Goal: Transaction & Acquisition: Book appointment/travel/reservation

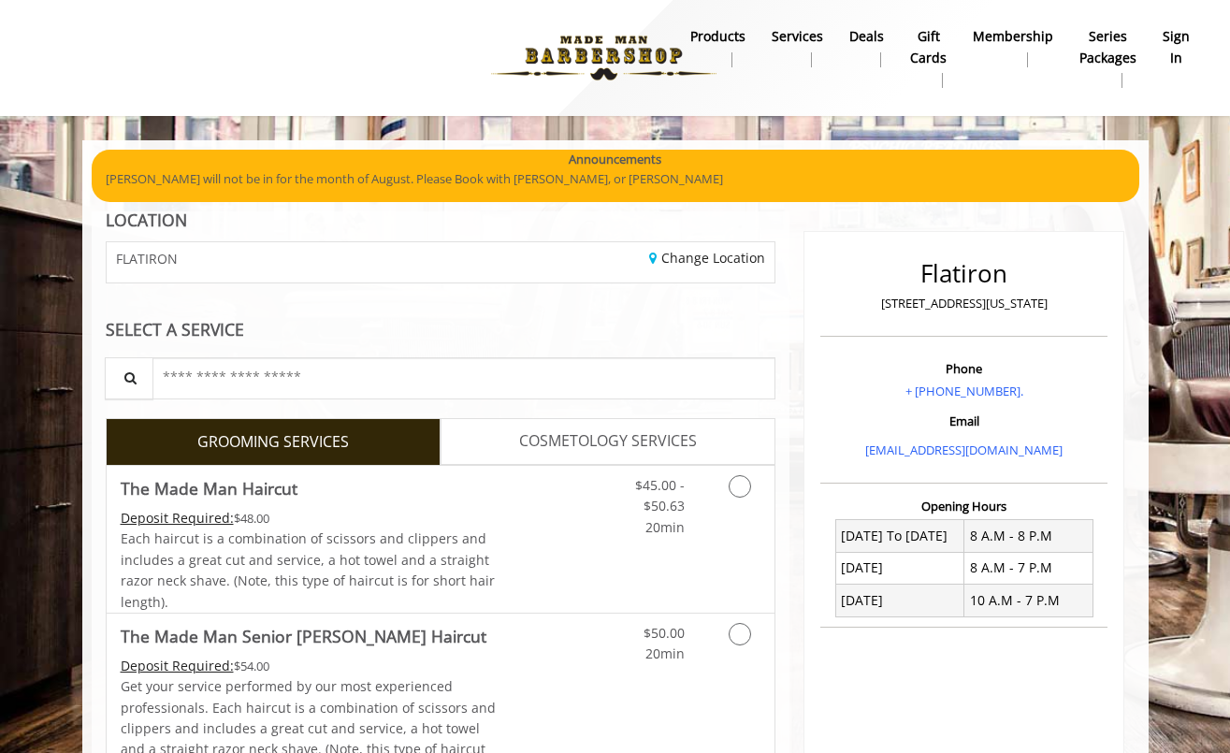
click at [1116, 37] on b "sign in" at bounding box center [1176, 47] width 27 height 42
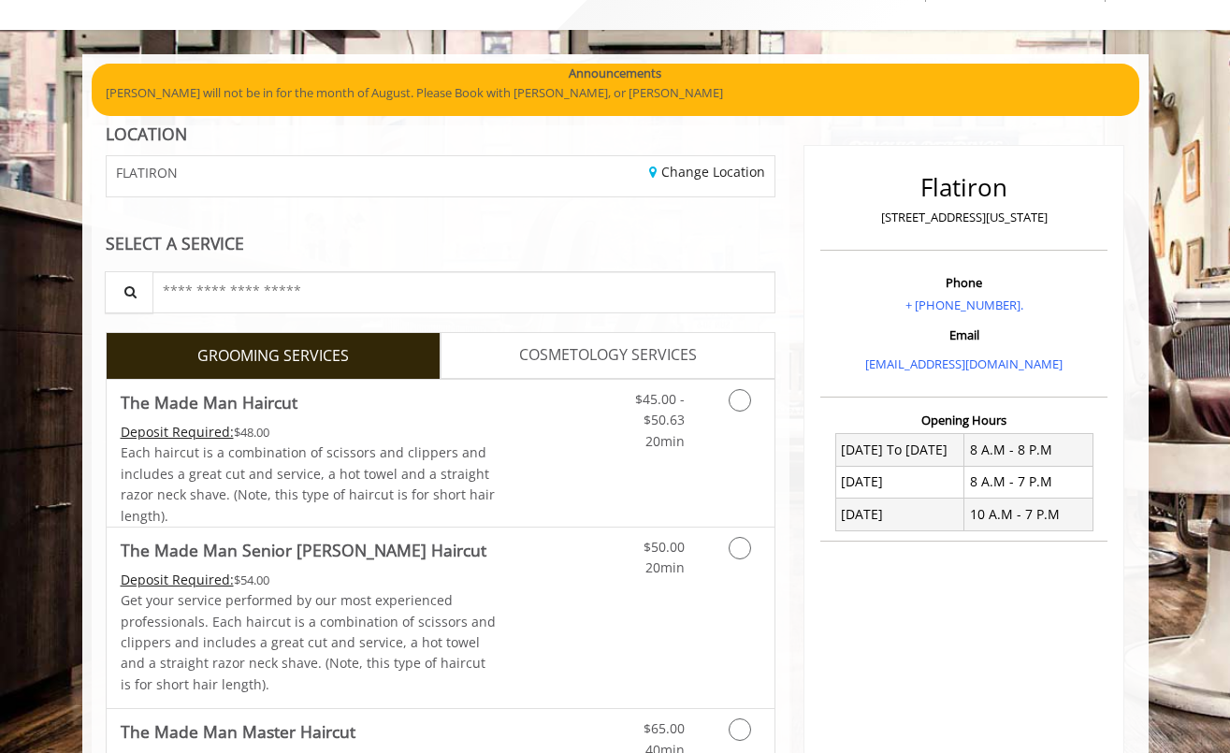
scroll to position [138, 0]
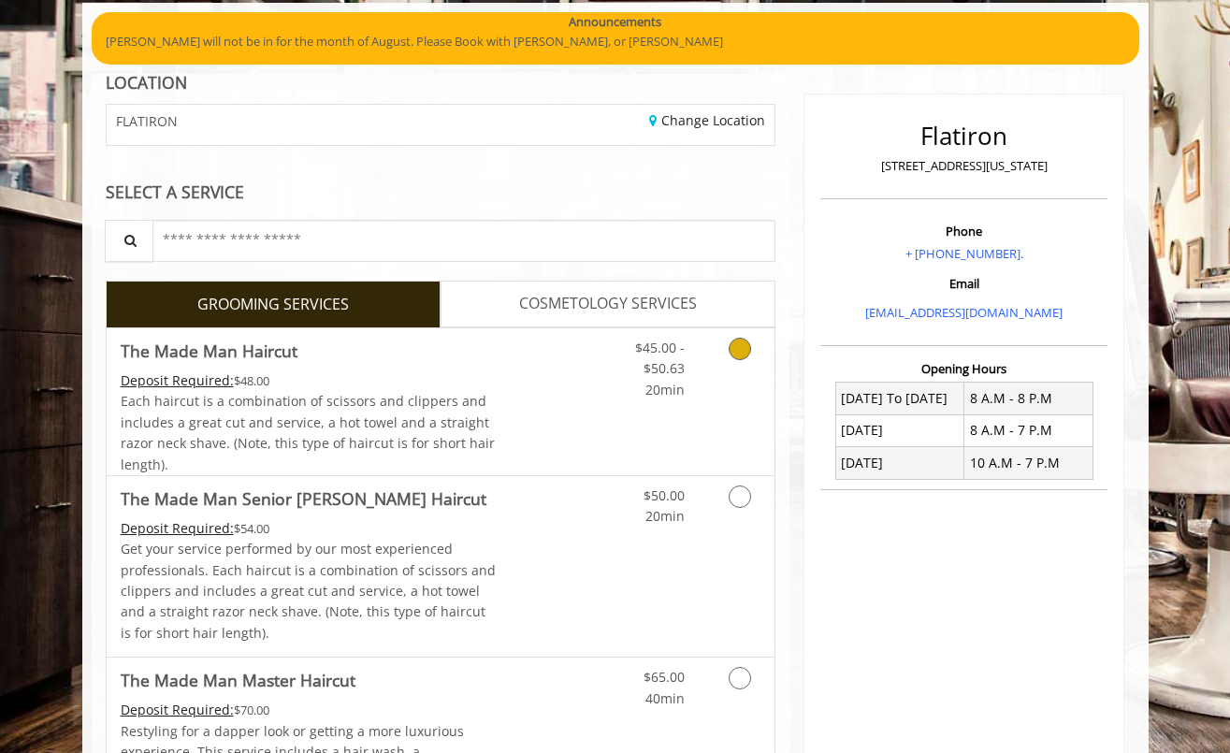
click at [746, 351] on icon "Grooming services" at bounding box center [740, 349] width 22 height 22
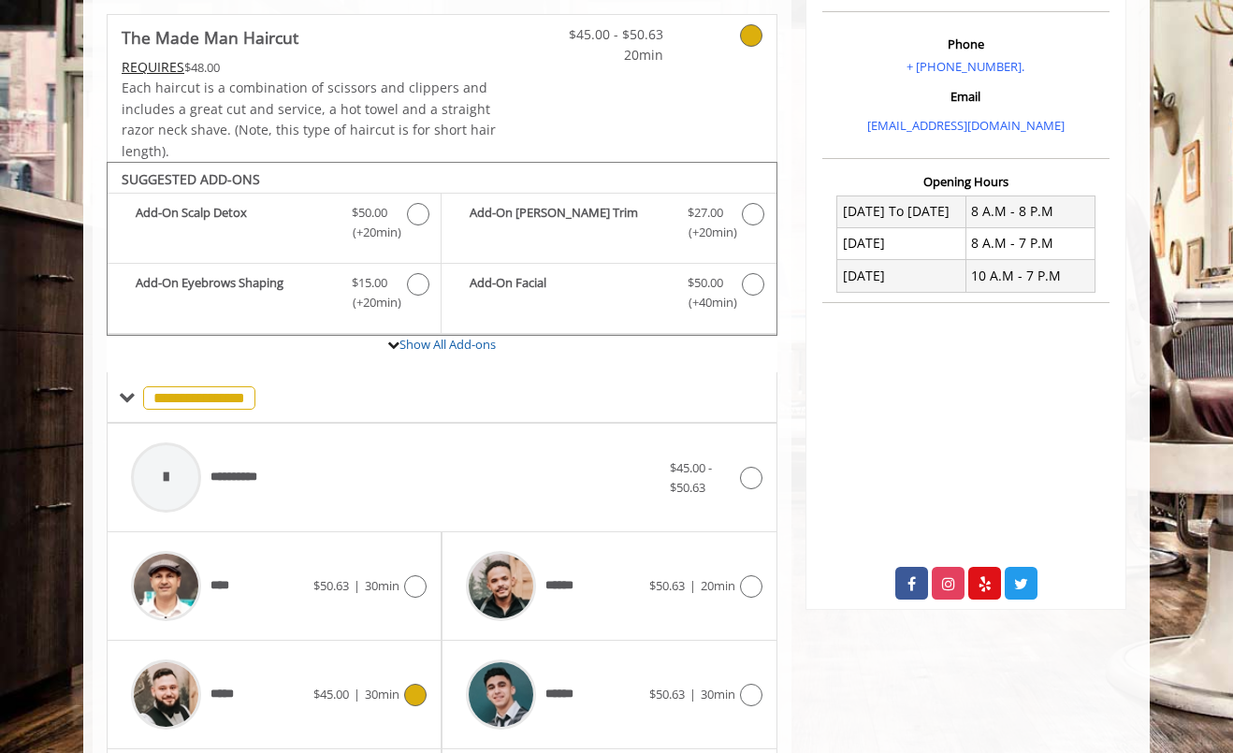
scroll to position [0, 0]
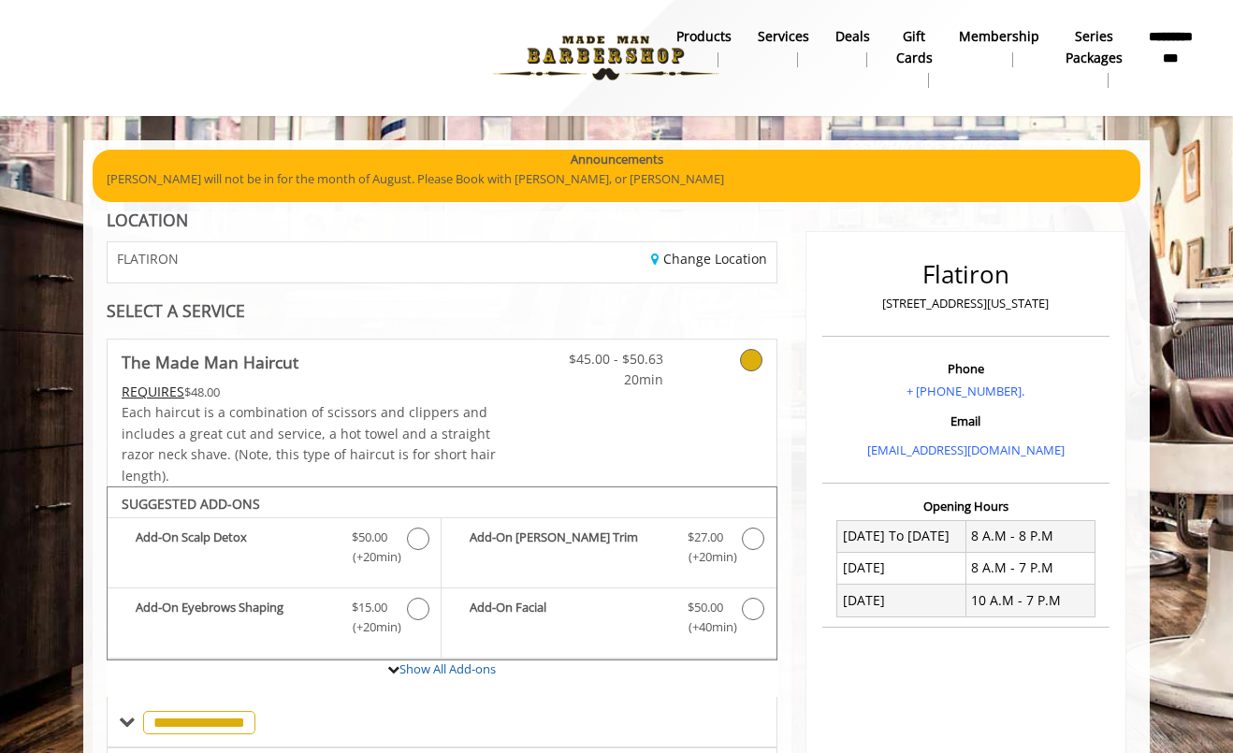
click at [630, 49] on img at bounding box center [605, 58] width 257 height 103
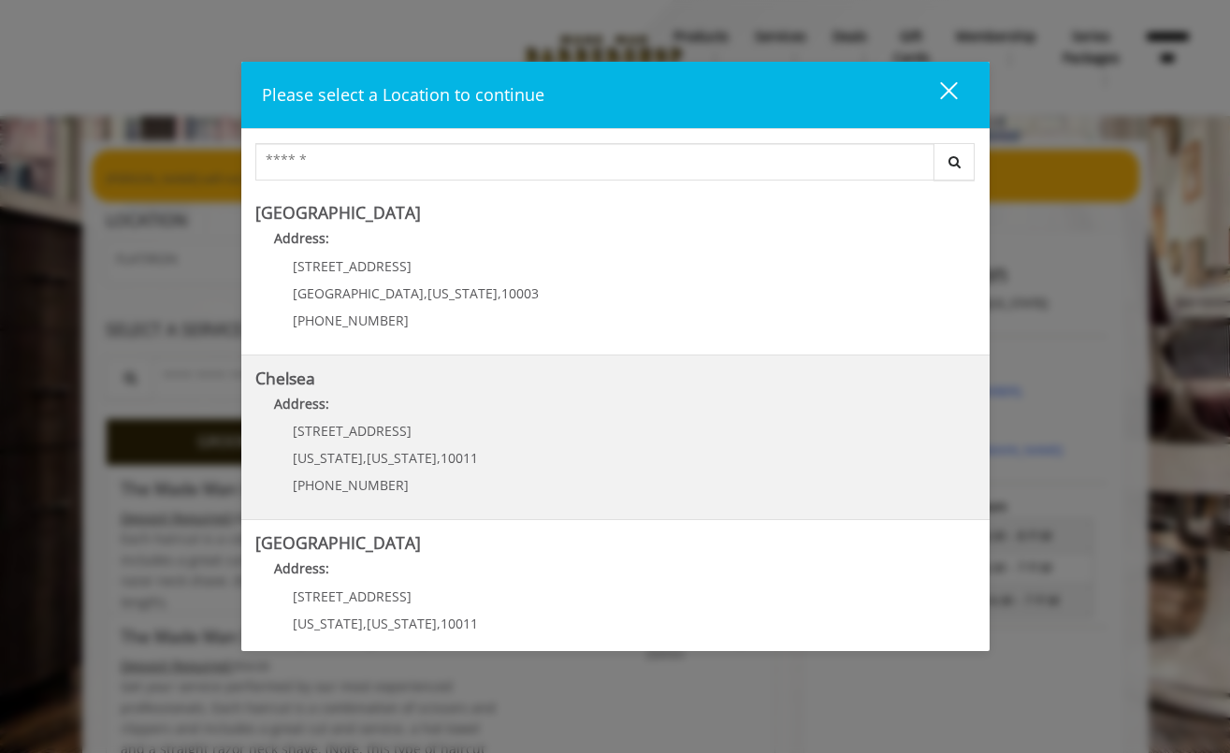
click at [345, 429] on span "169/170 W 23rd St" at bounding box center [352, 431] width 119 height 18
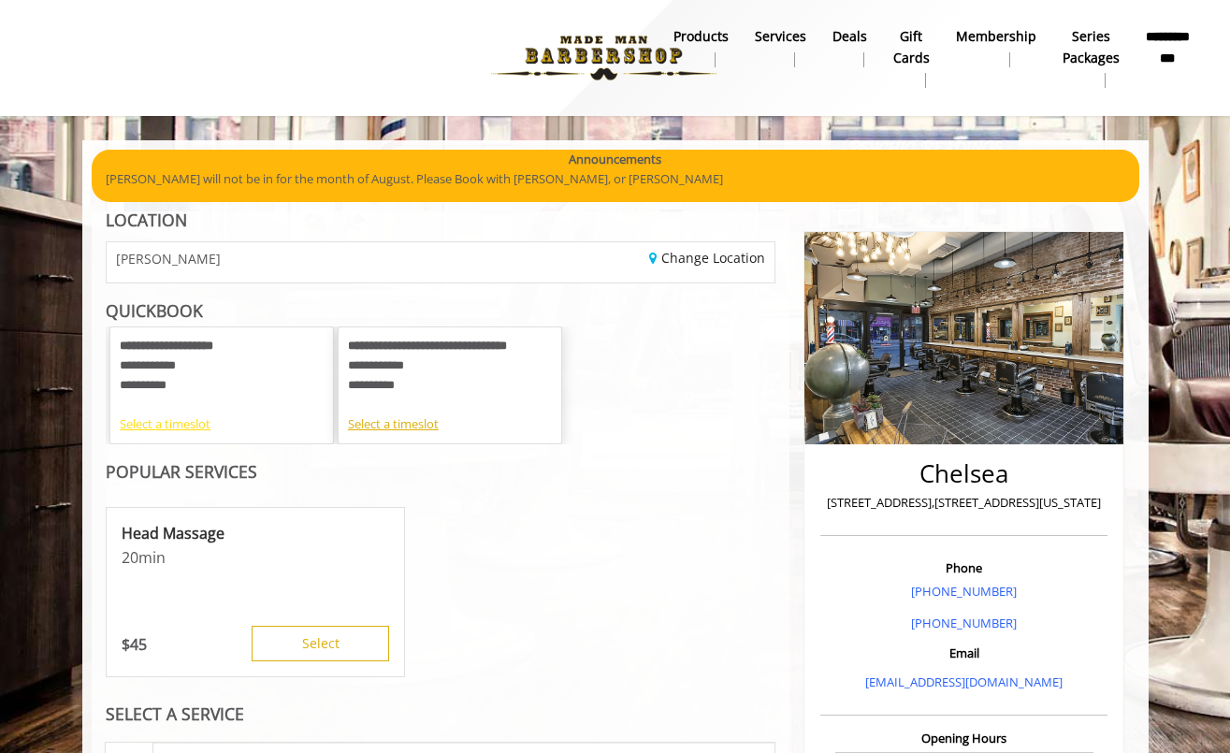
click at [154, 419] on div "Select a timeslot" at bounding box center [222, 424] width 204 height 20
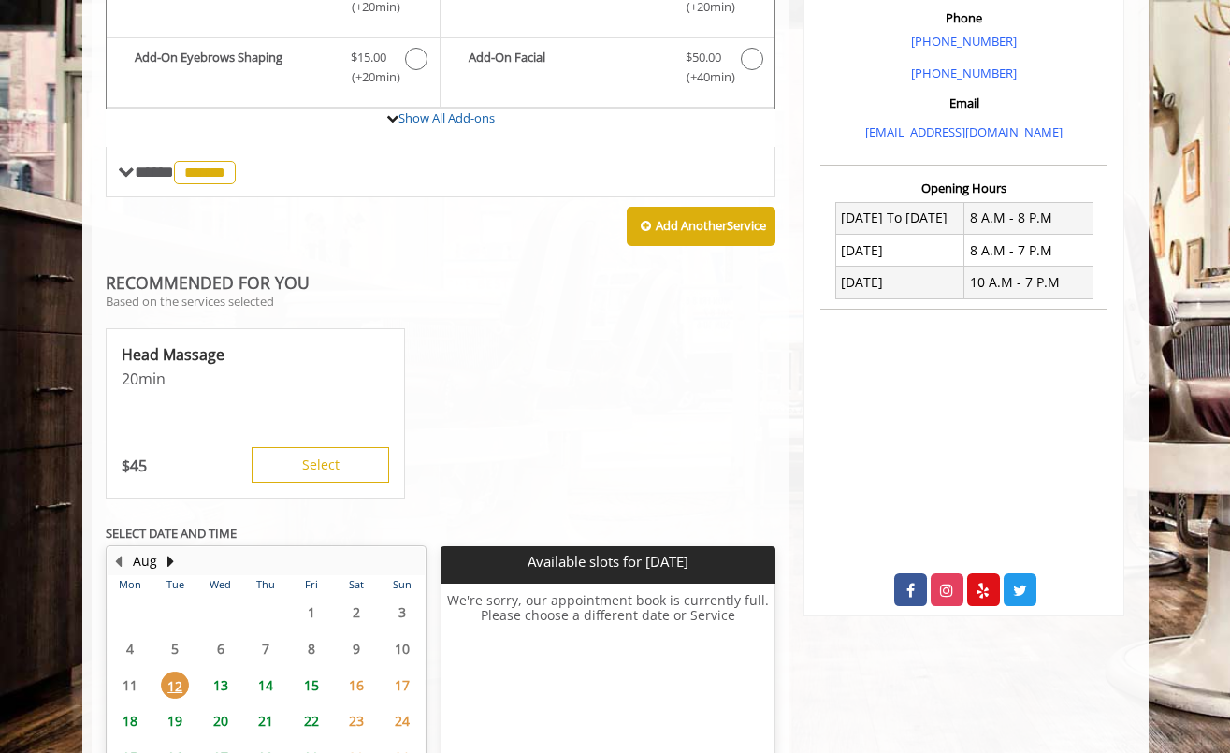
scroll to position [691, 0]
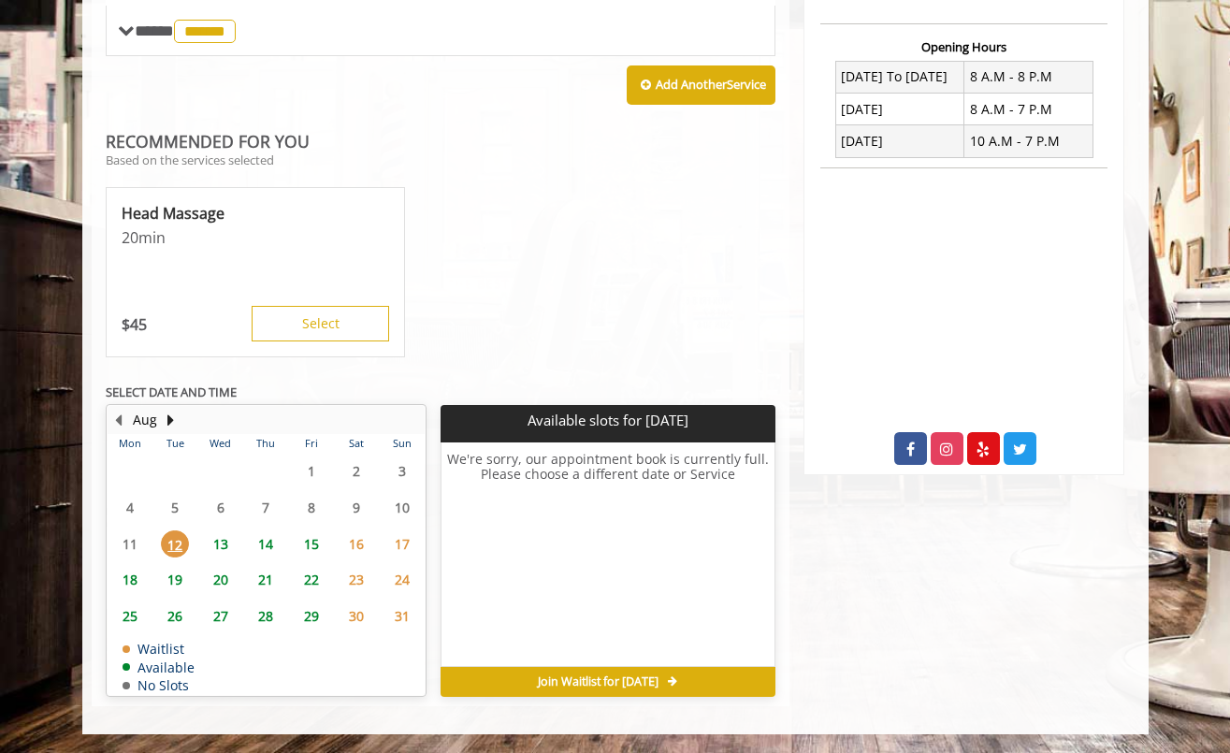
click at [218, 534] on span "13" at bounding box center [221, 543] width 28 height 27
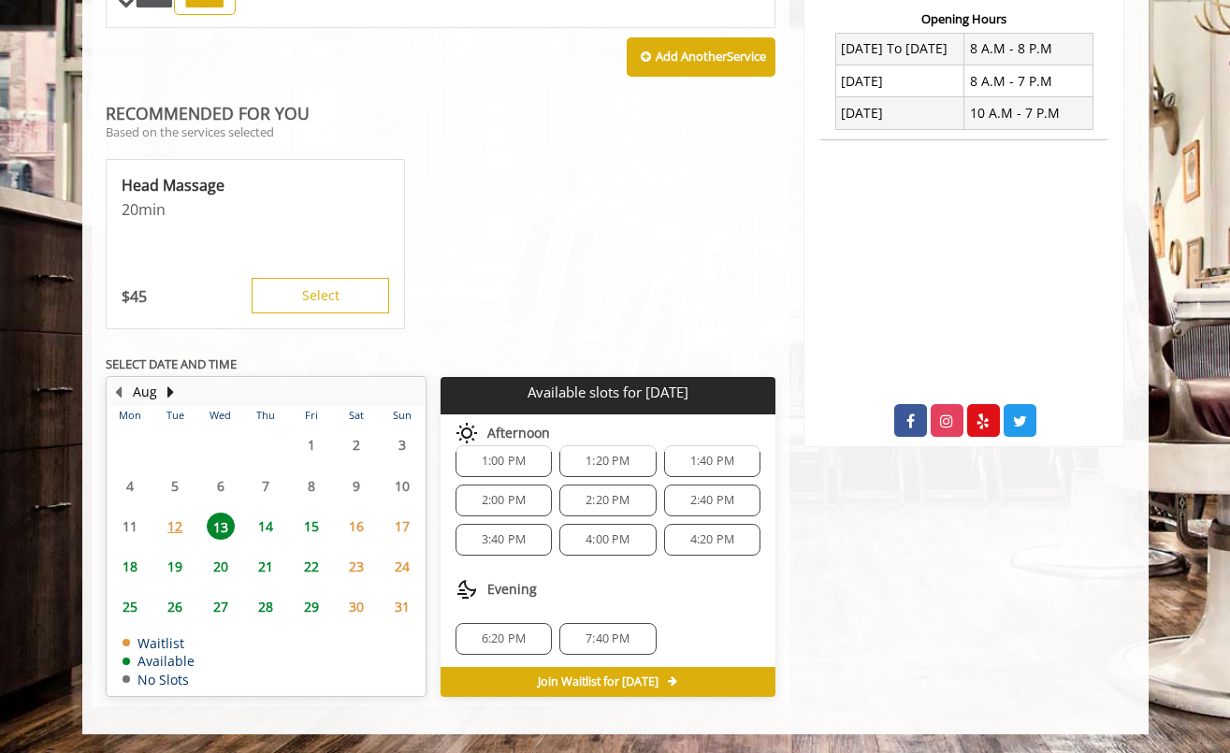
scroll to position [163, 0]
click at [258, 529] on span "14" at bounding box center [266, 526] width 28 height 27
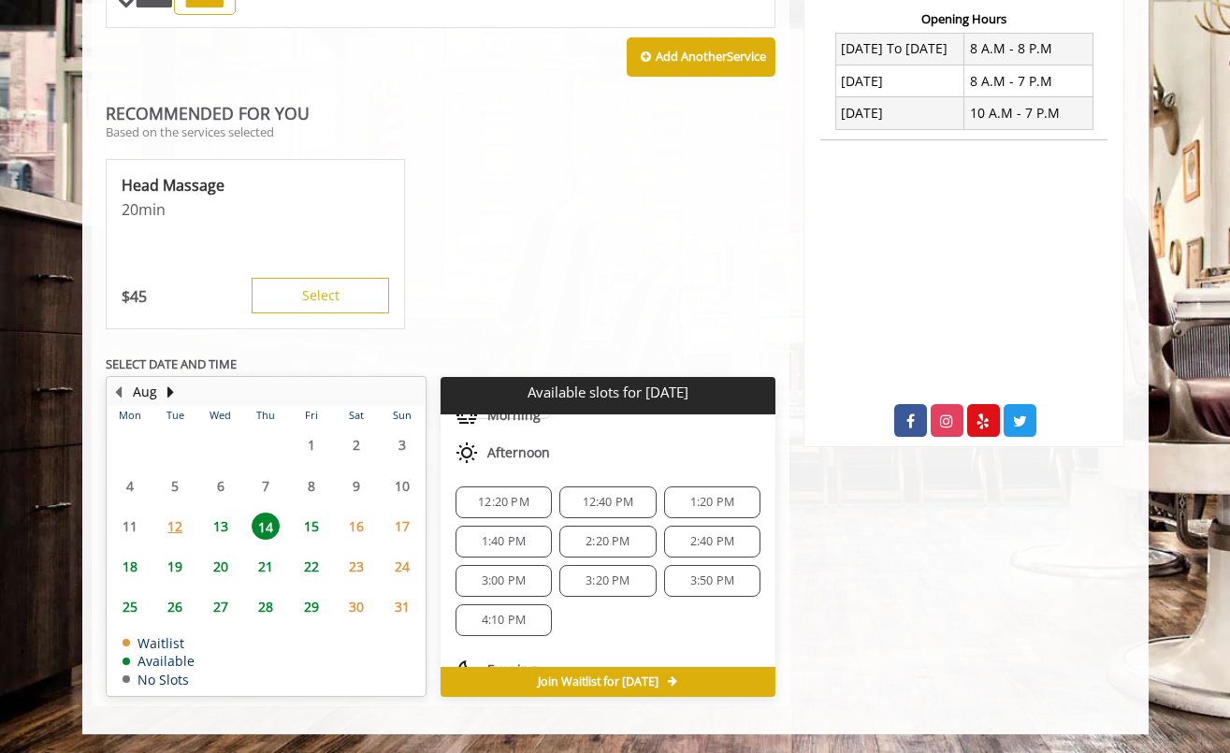
scroll to position [0, 0]
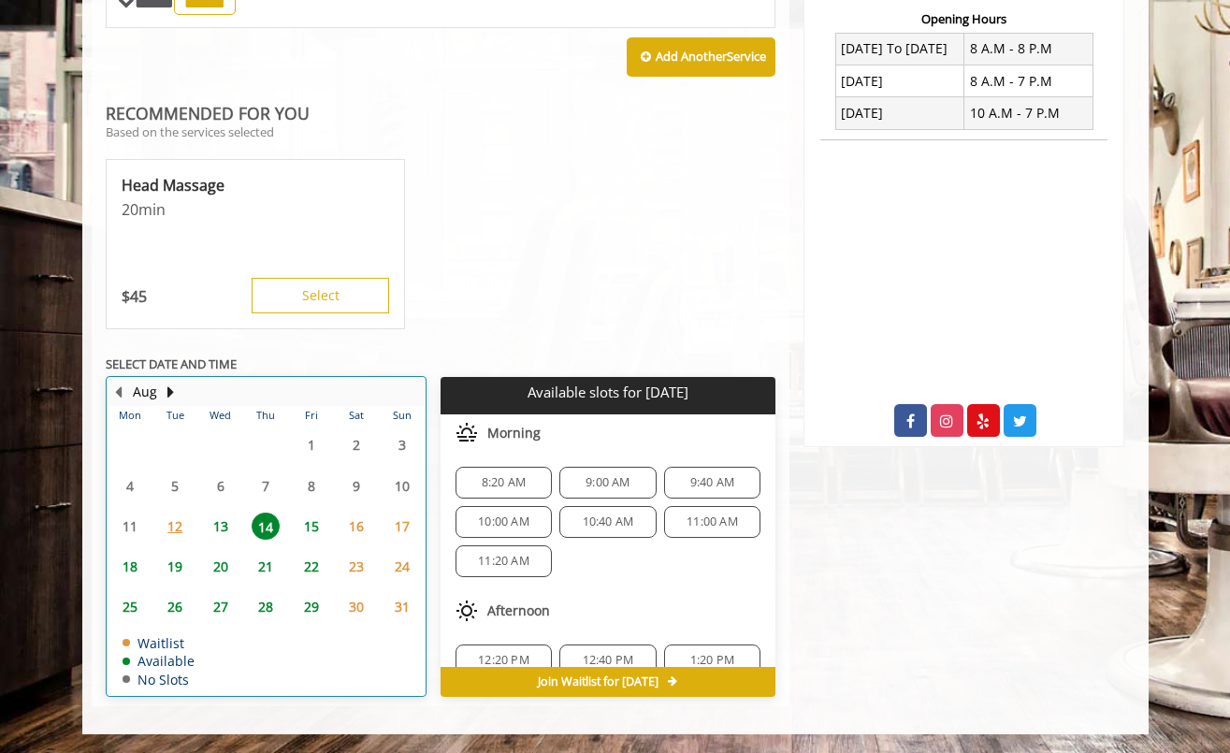
click at [234, 531] on div "13" at bounding box center [219, 526] width 37 height 27
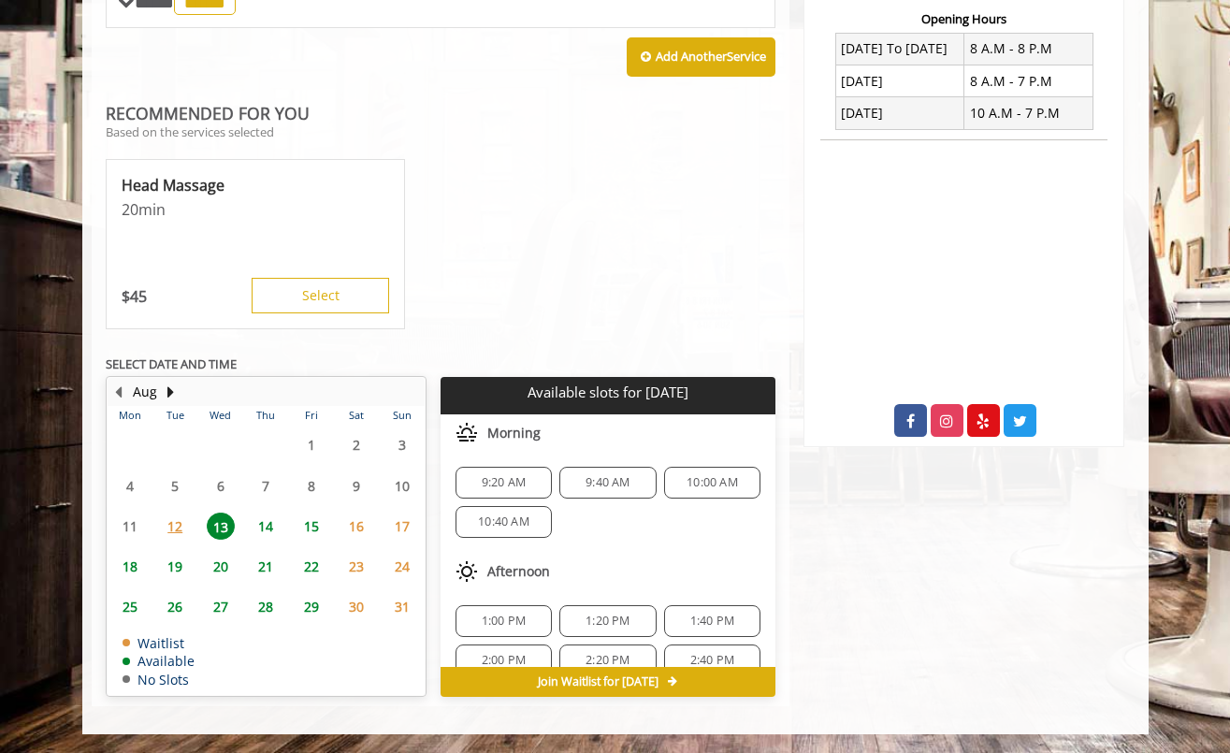
click at [266, 524] on span "14" at bounding box center [266, 526] width 28 height 27
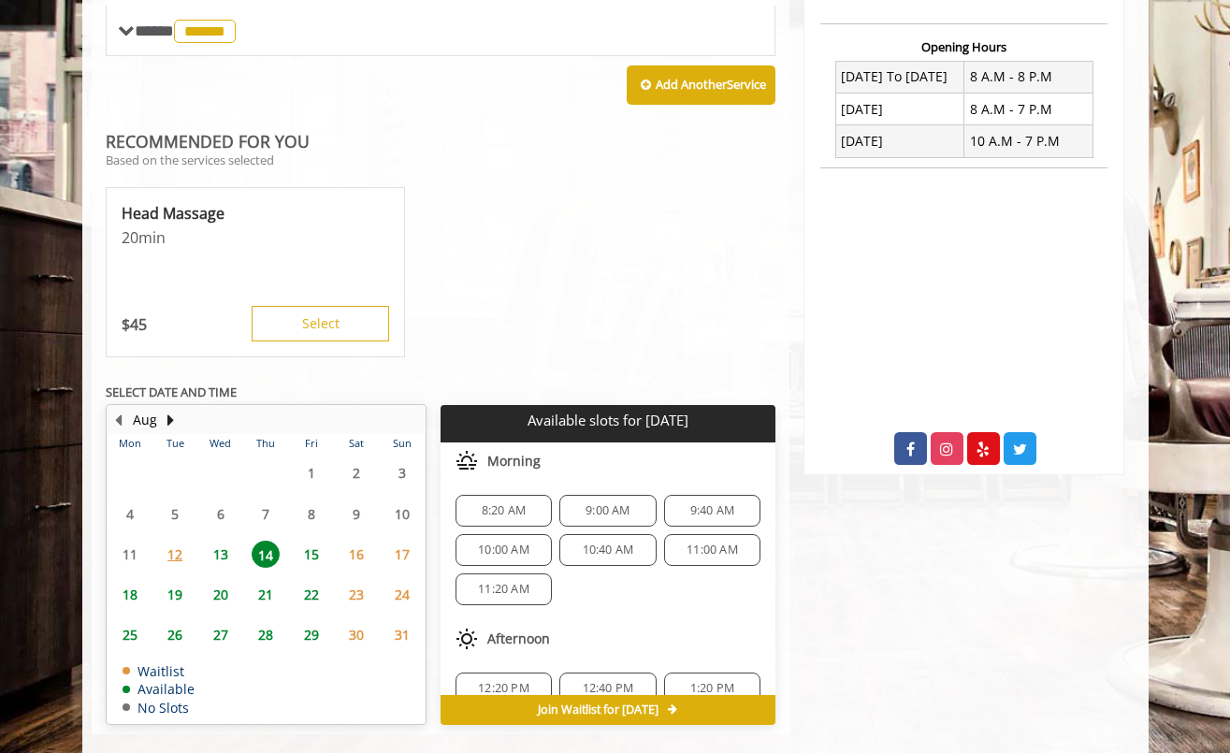
scroll to position [719, 0]
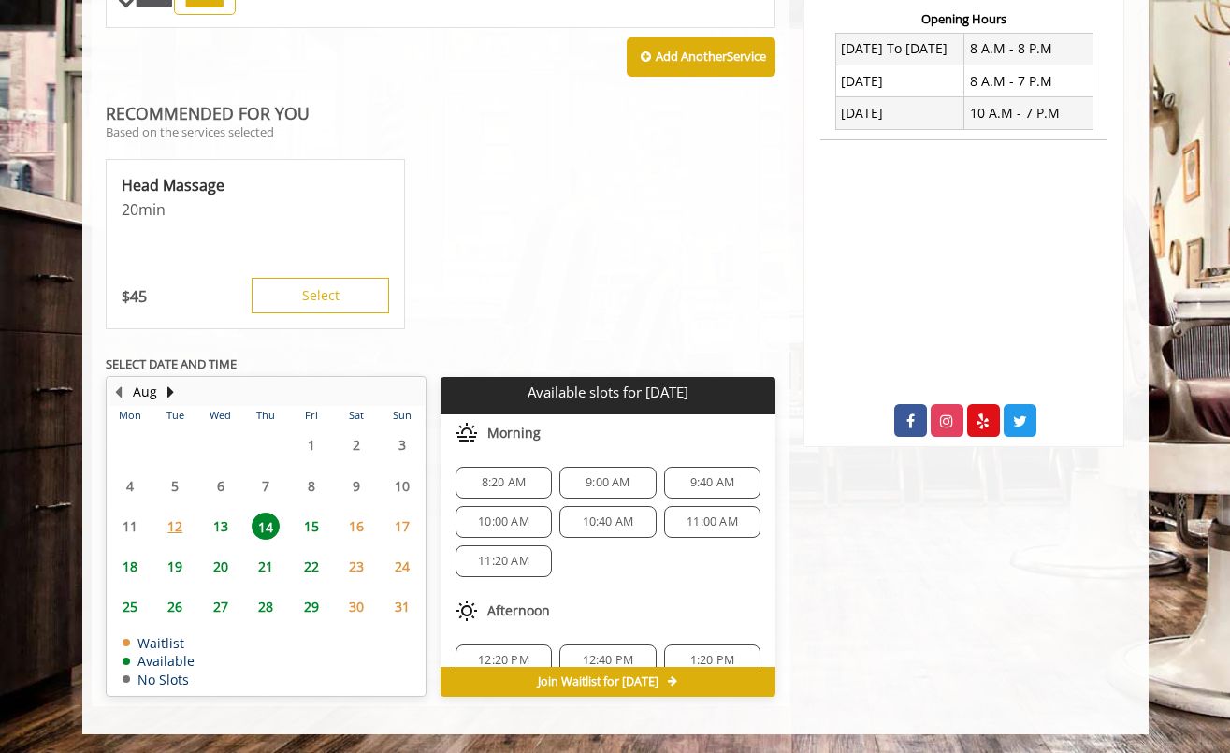
click at [504, 483] on span "8:20 AM" at bounding box center [504, 482] width 44 height 15
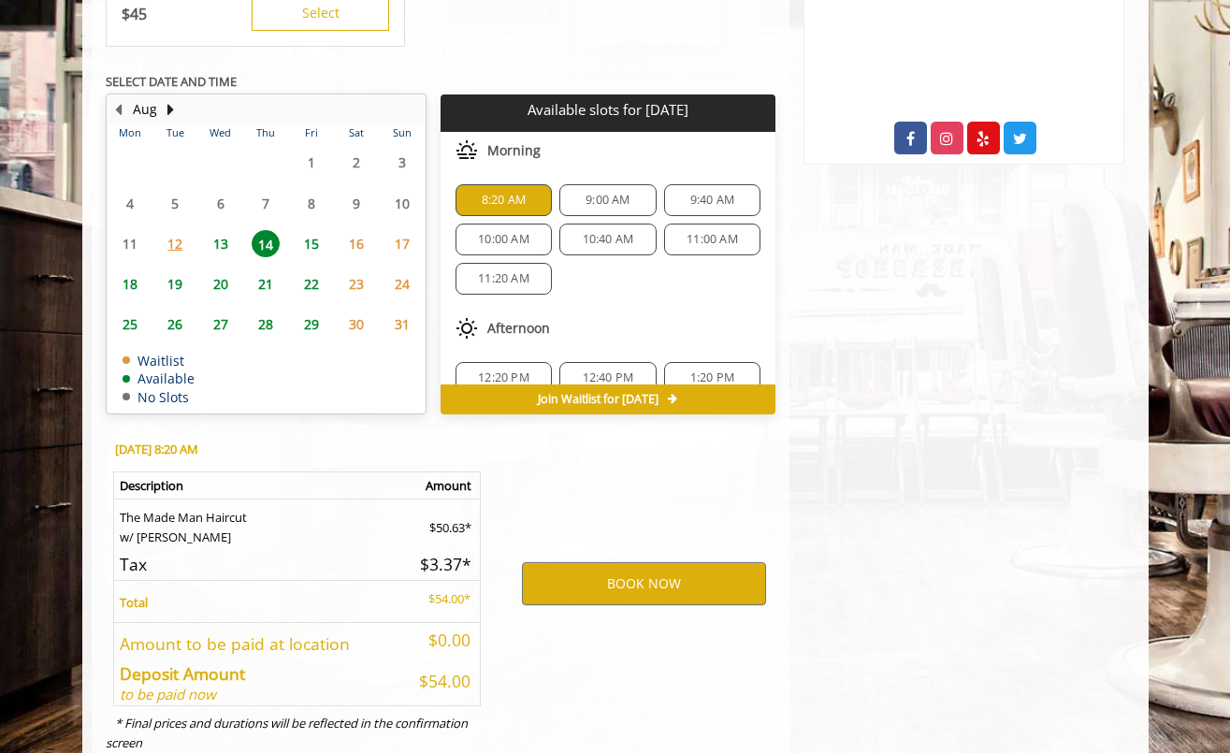
scroll to position [1058, 0]
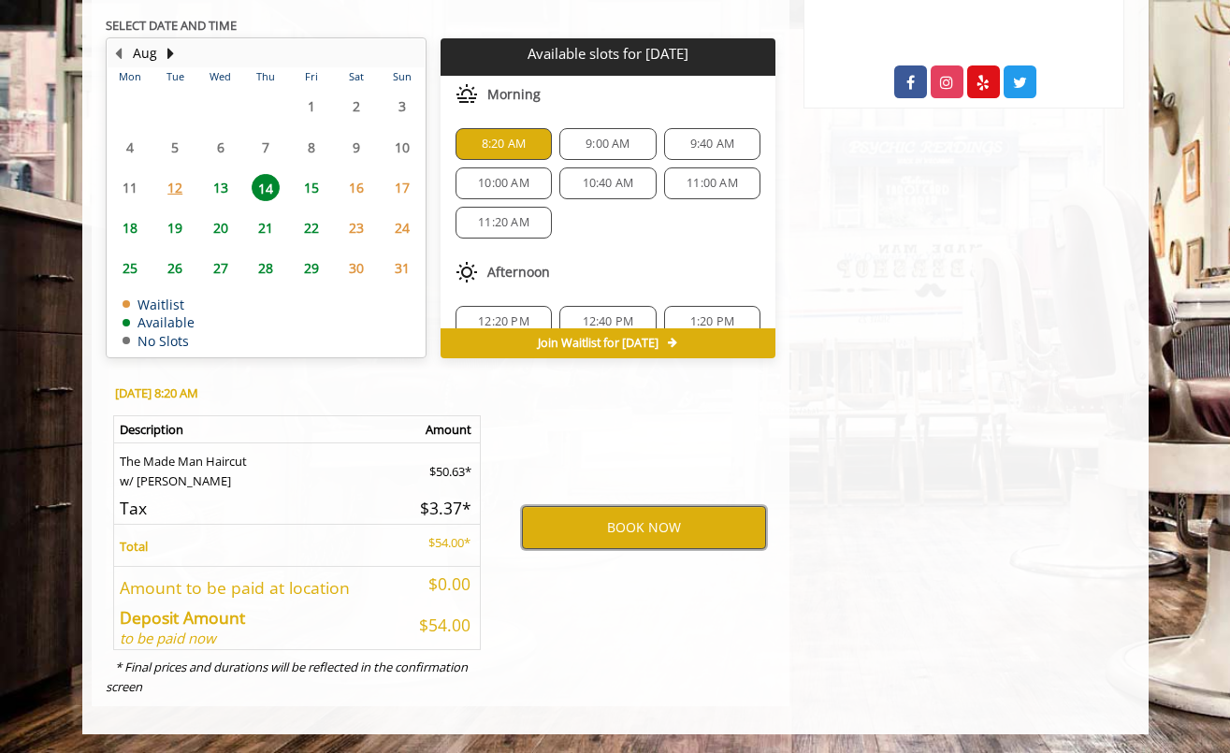
click at [588, 525] on button "BOOK NOW" at bounding box center [644, 527] width 244 height 43
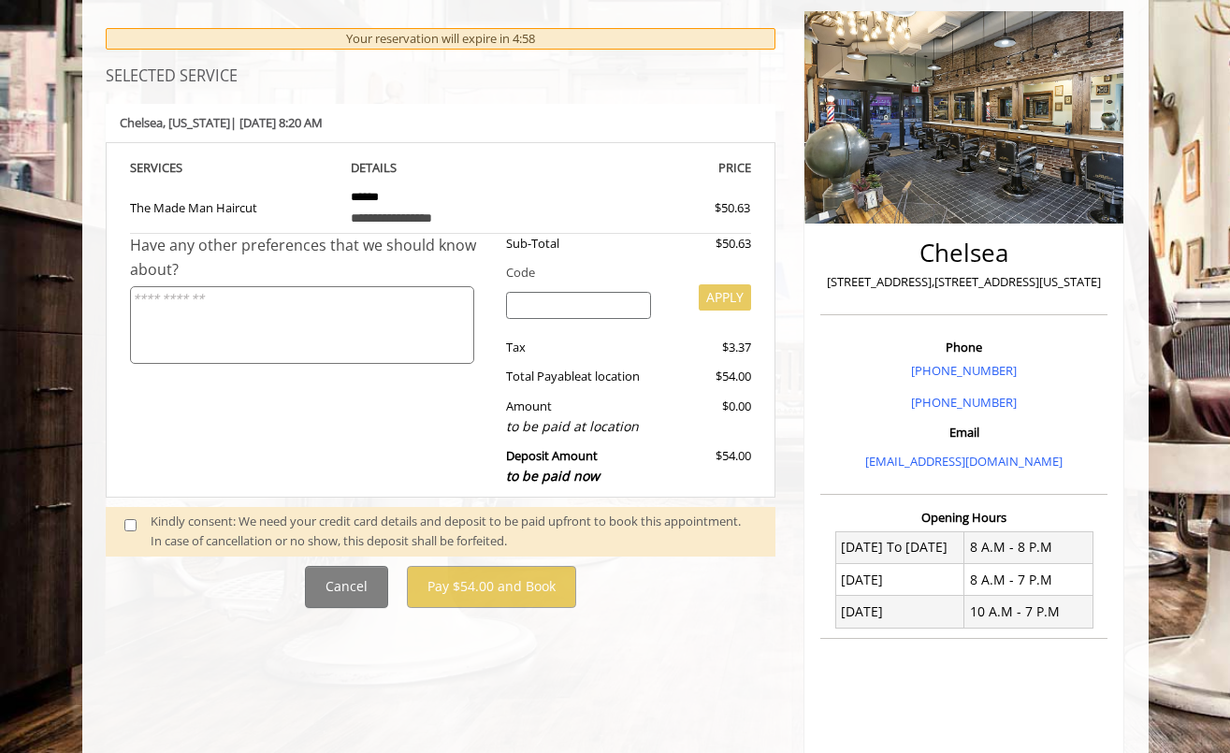
scroll to position [305, 0]
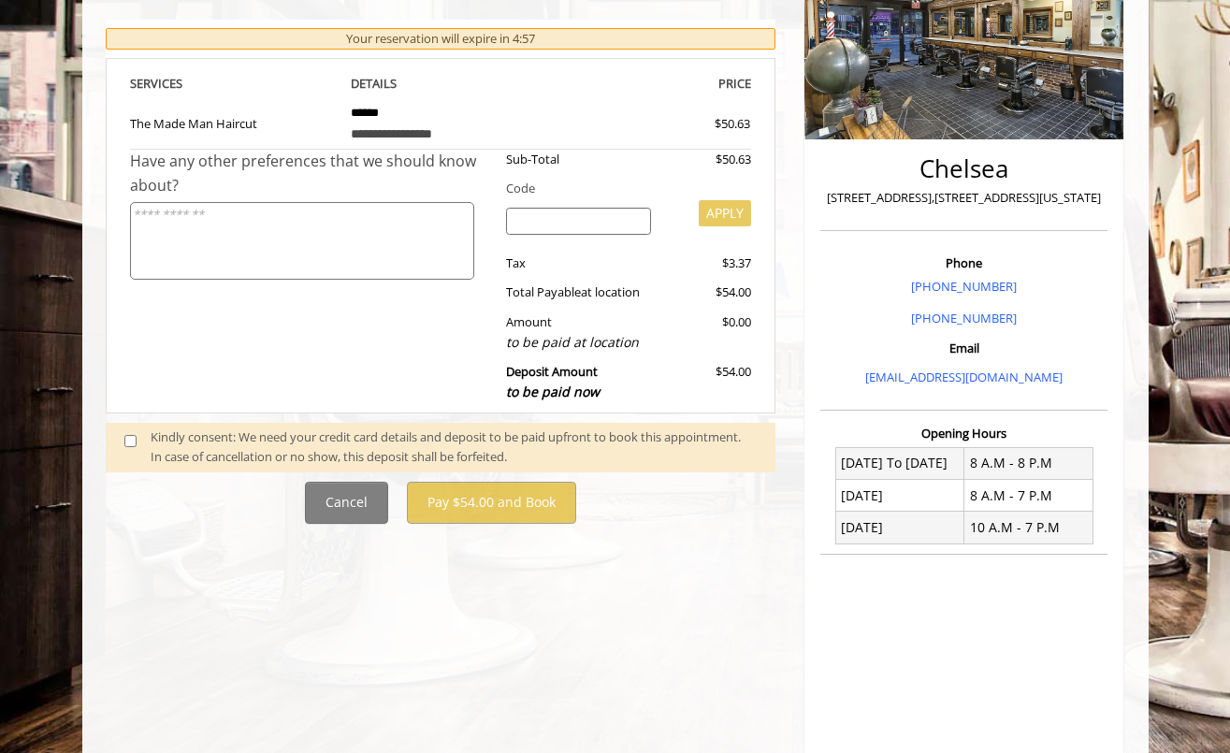
click at [153, 443] on div "Kindly consent: We need your credit card details and deposit to be paid upfront…" at bounding box center [454, 446] width 606 height 39
click at [122, 442] on span at bounding box center [137, 446] width 55 height 39
click at [138, 440] on span at bounding box center [137, 446] width 55 height 39
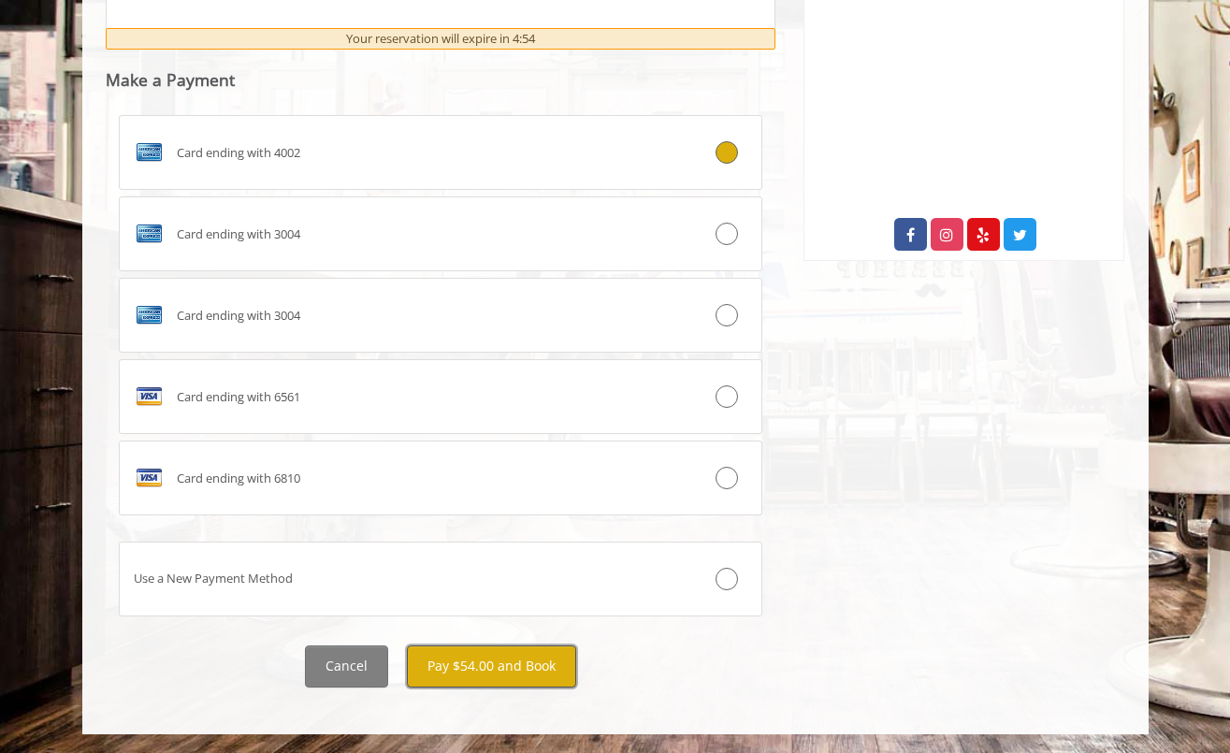
click at [461, 685] on button "Pay $54.00 and Book" at bounding box center [491, 666] width 169 height 42
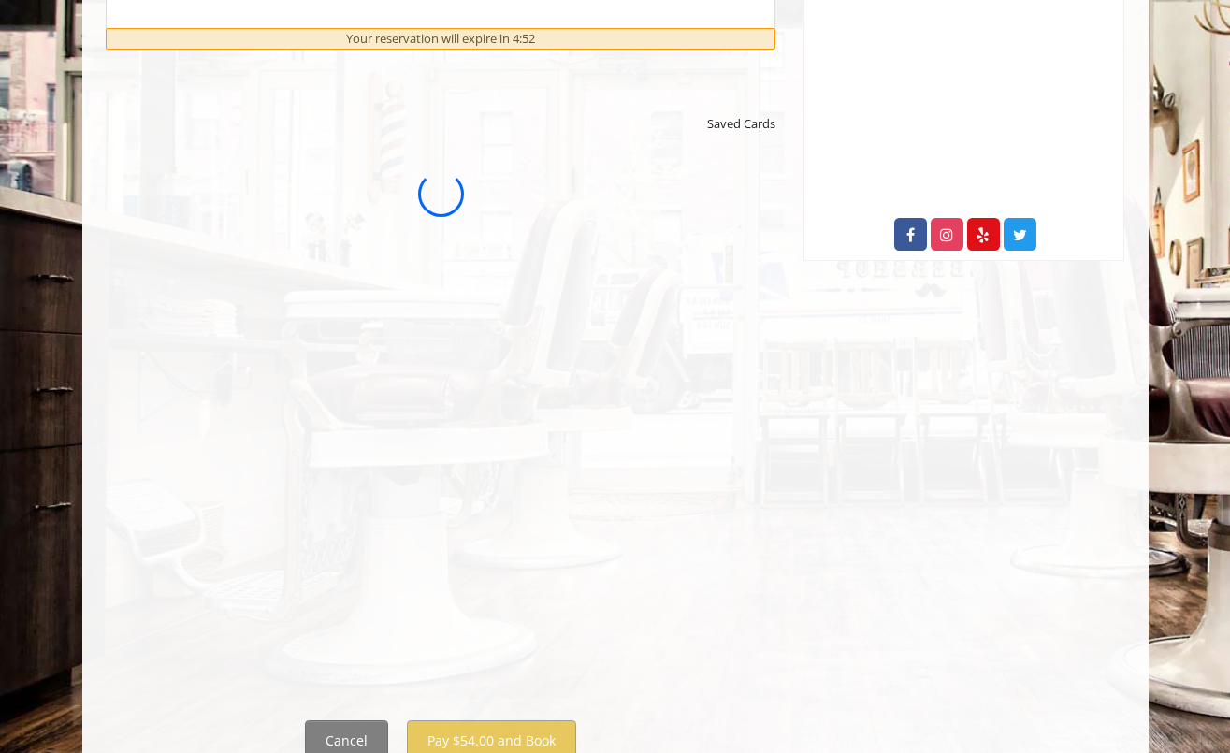
scroll to position [0, 0]
click at [347, 745] on button "Cancel" at bounding box center [346, 741] width 83 height 42
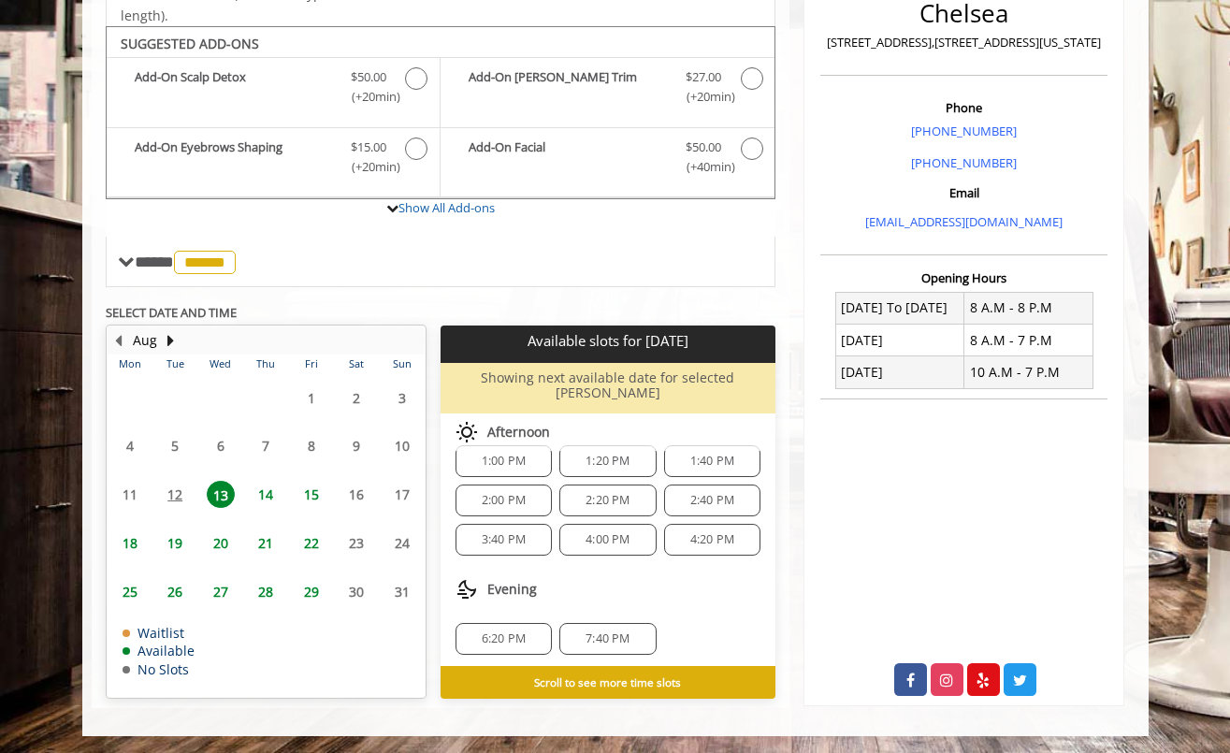
scroll to position [163, 0]
click at [507, 628] on span "6:20 PM" at bounding box center [504, 635] width 44 height 15
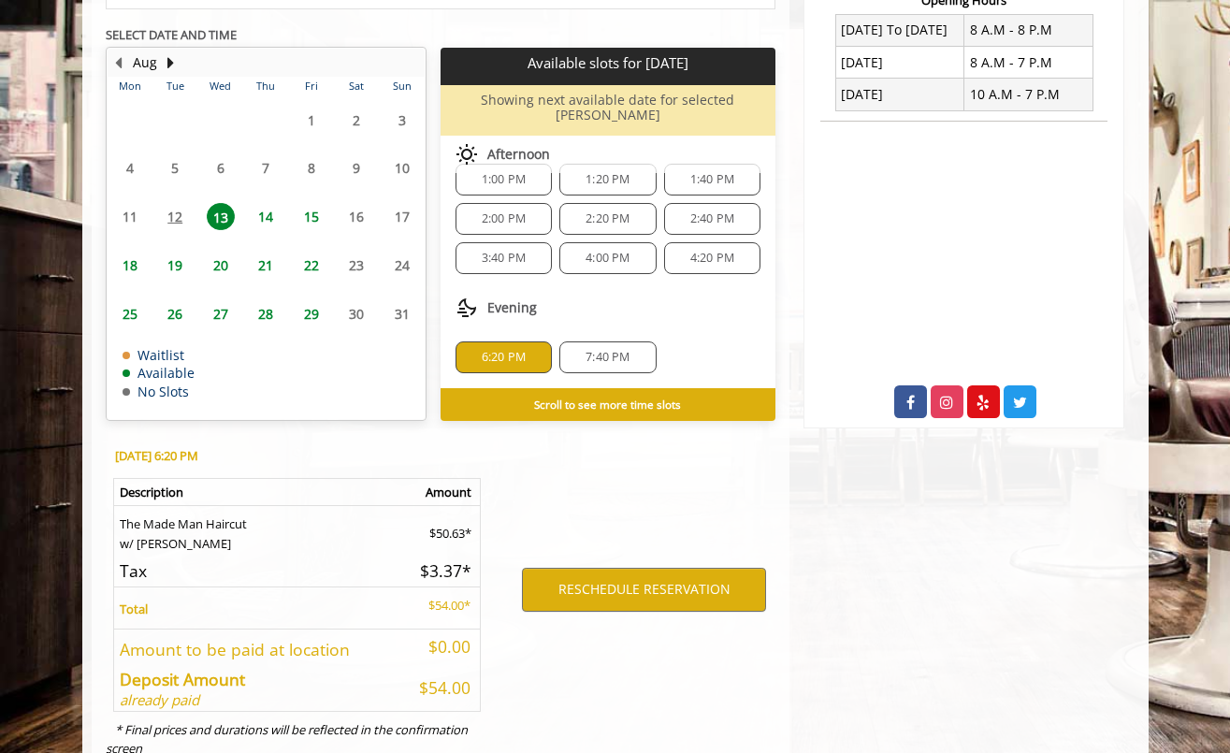
scroll to position [786, 0]
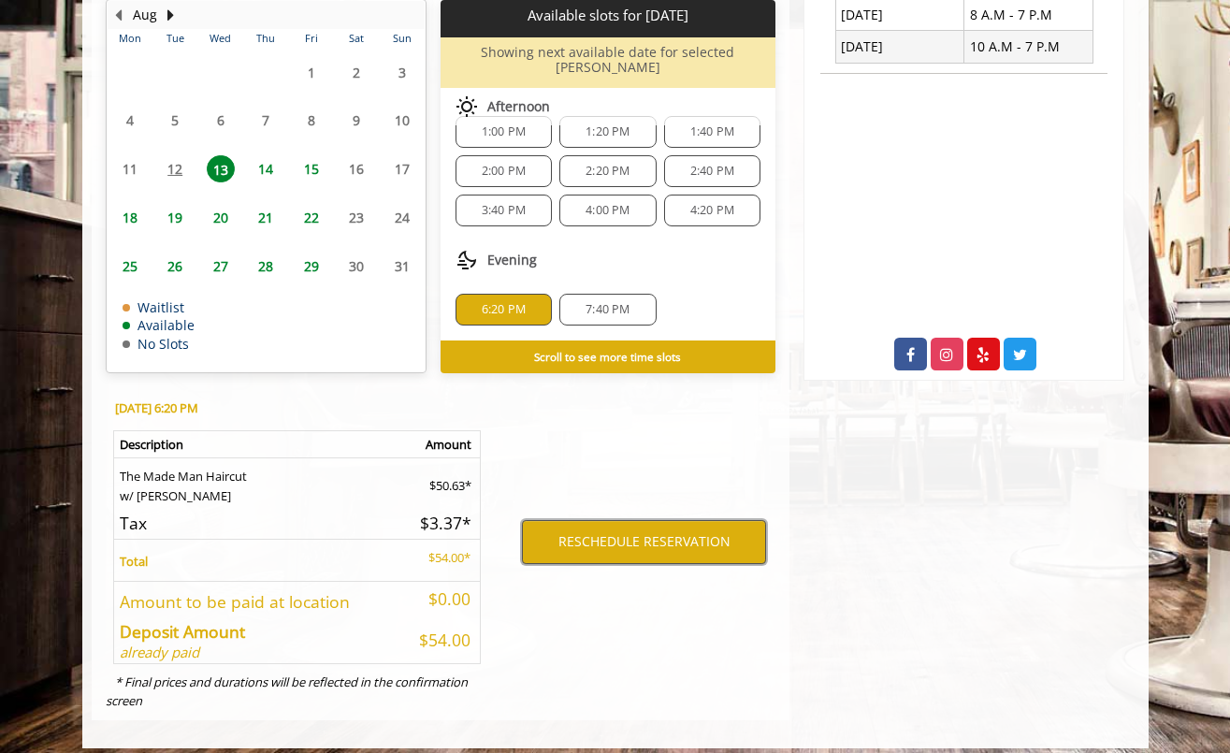
click at [600, 521] on button "RESCHEDULE RESERVATION" at bounding box center [644, 541] width 244 height 43
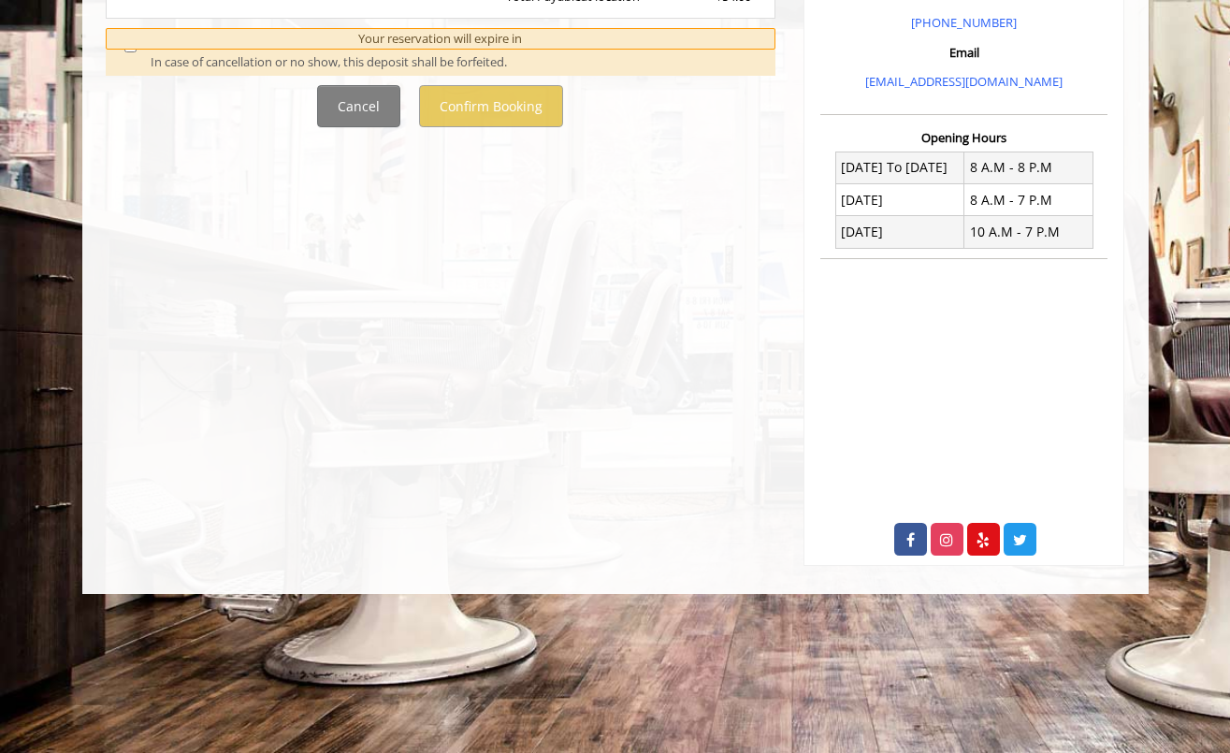
scroll to position [0, 0]
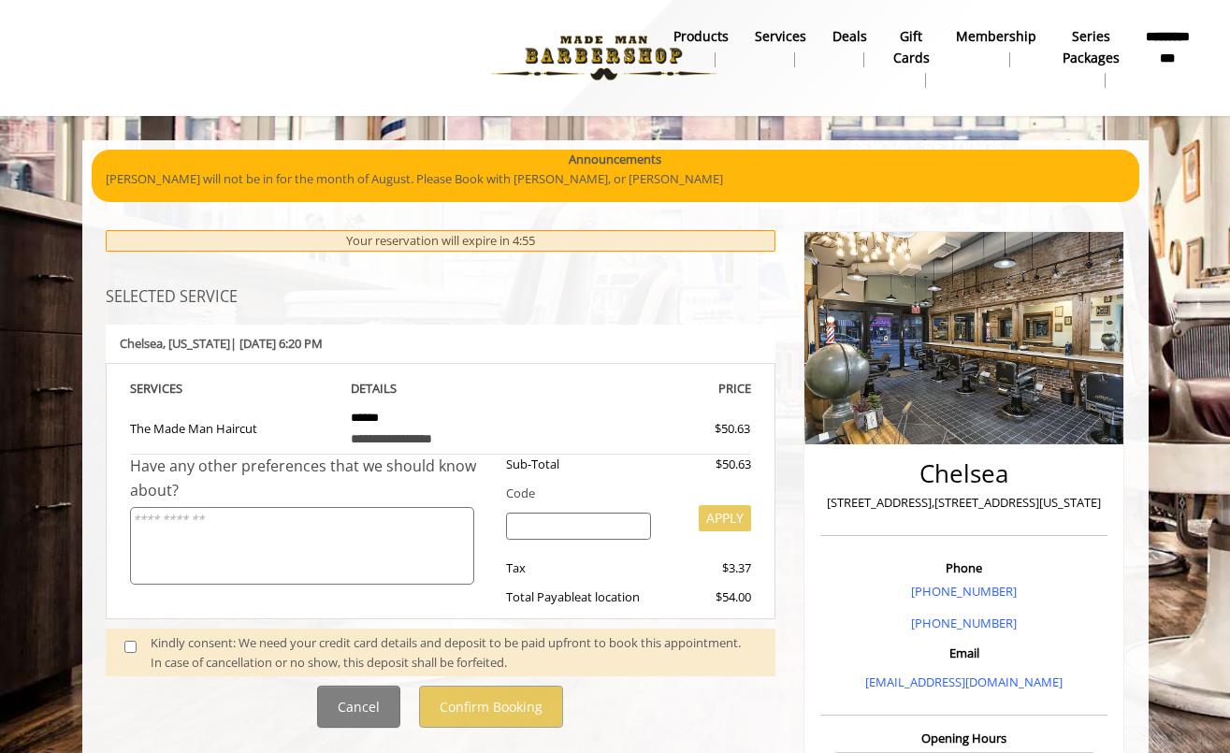
click at [144, 643] on span at bounding box center [137, 652] width 55 height 39
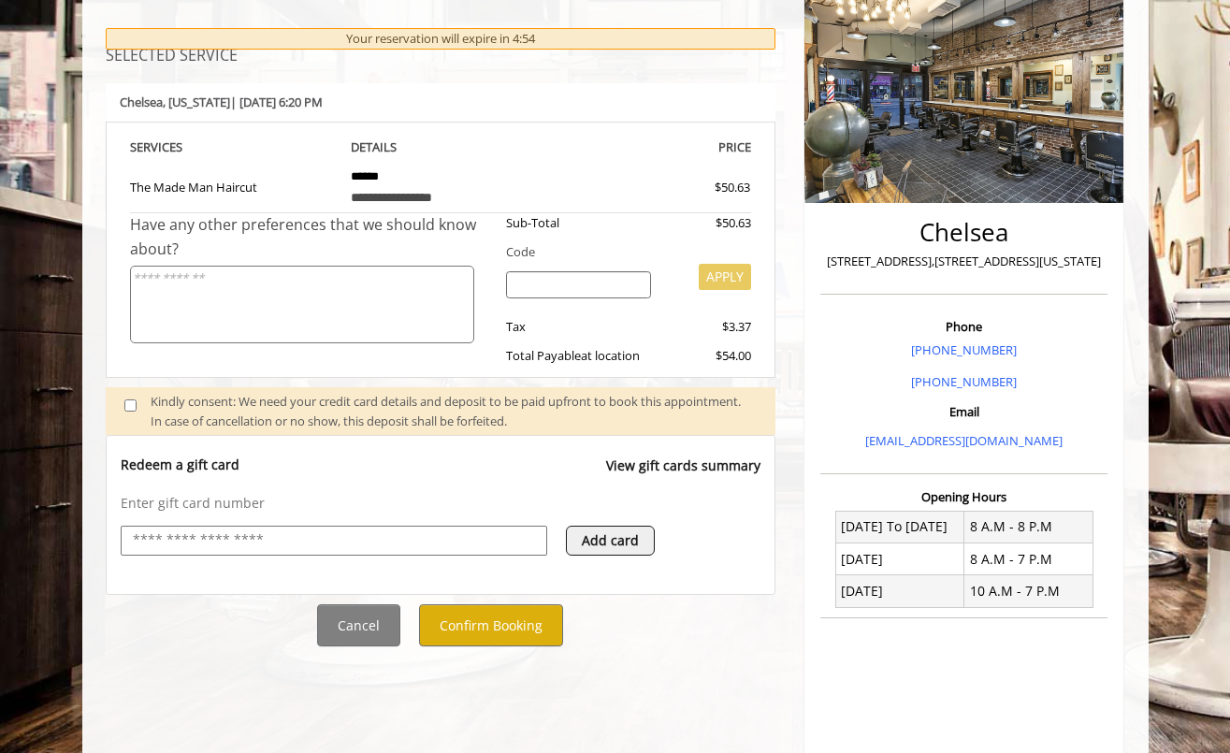
scroll to position [460, 0]
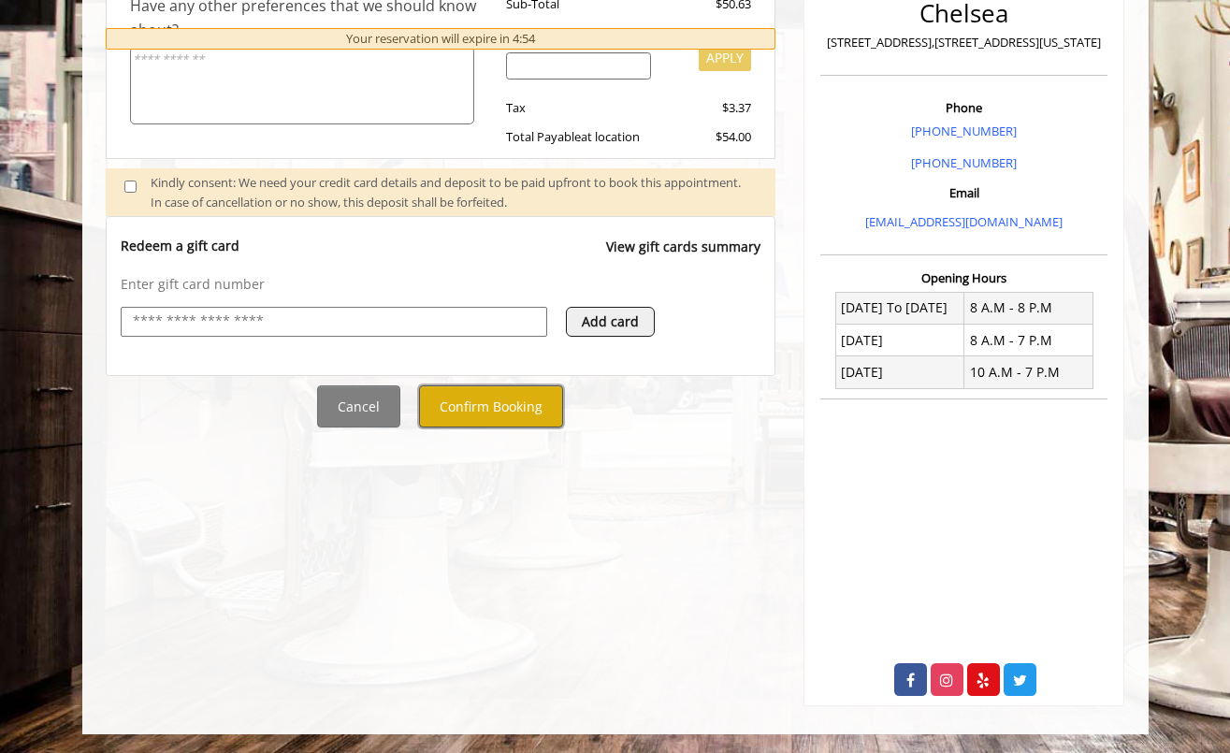
click at [477, 401] on button "Confirm Booking" at bounding box center [491, 406] width 144 height 42
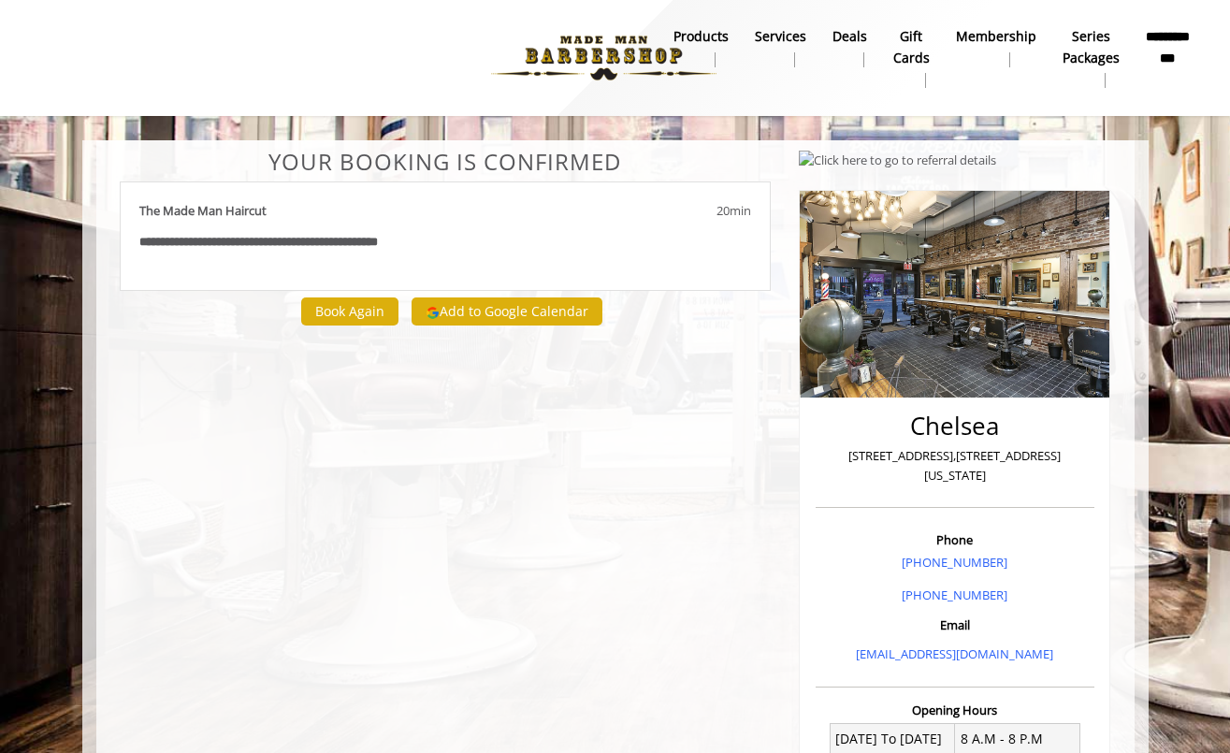
scroll to position [4, 0]
